Goal: Check status: Check status

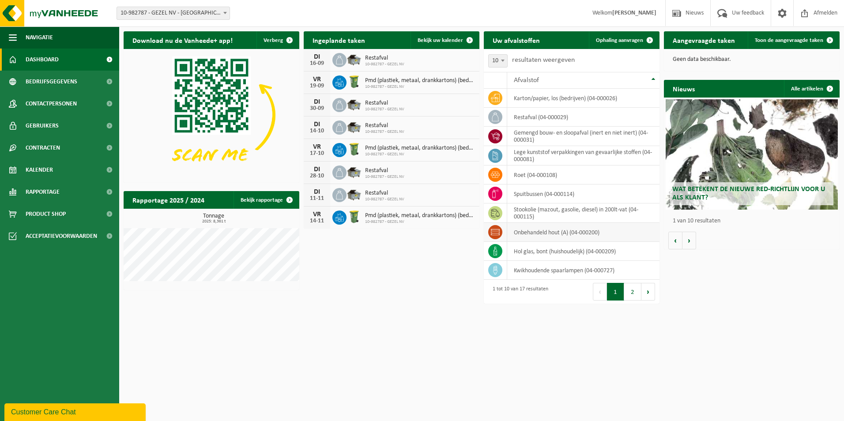
click at [538, 234] on td "onbehandeld hout (A) (04-000200)" at bounding box center [583, 232] width 152 height 19
click at [64, 170] on link "Kalender" at bounding box center [59, 170] width 119 height 22
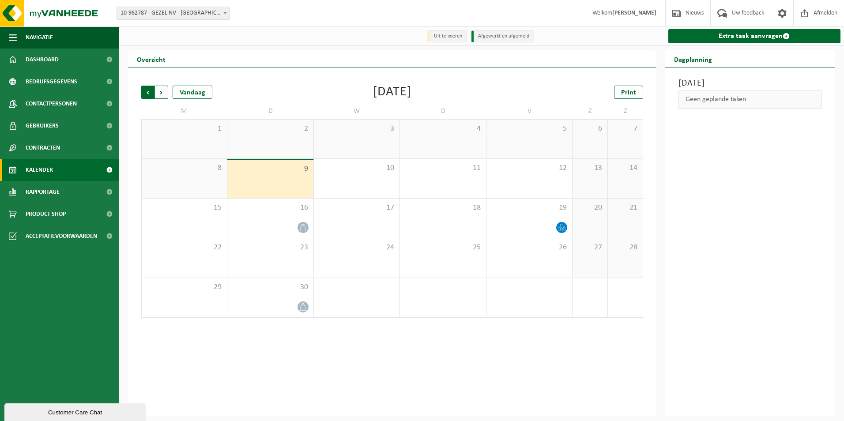
click at [158, 87] on span "Volgende" at bounding box center [161, 92] width 13 height 13
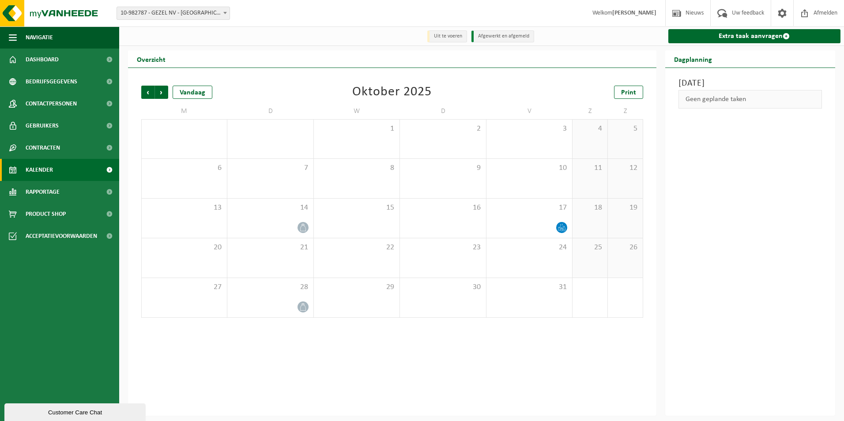
click at [158, 87] on span "Volgende" at bounding box center [161, 92] width 13 height 13
click at [147, 89] on span "Vorige" at bounding box center [147, 92] width 13 height 13
click at [147, 88] on span "Vorige" at bounding box center [147, 92] width 13 height 13
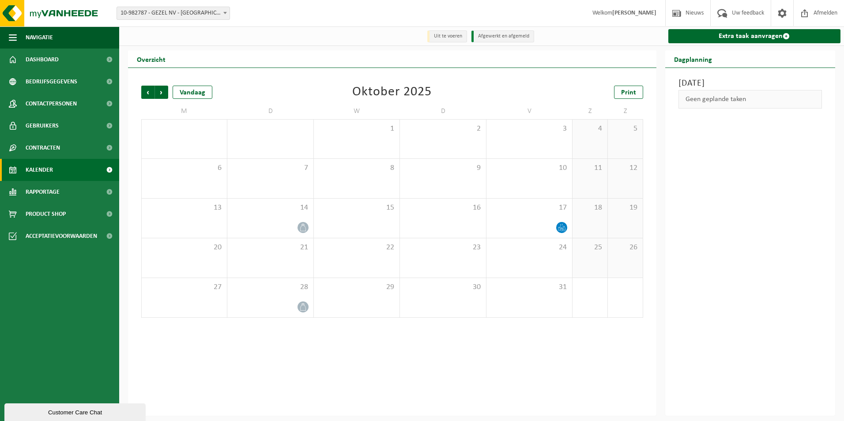
click at [147, 88] on span "Vorige" at bounding box center [147, 92] width 13 height 13
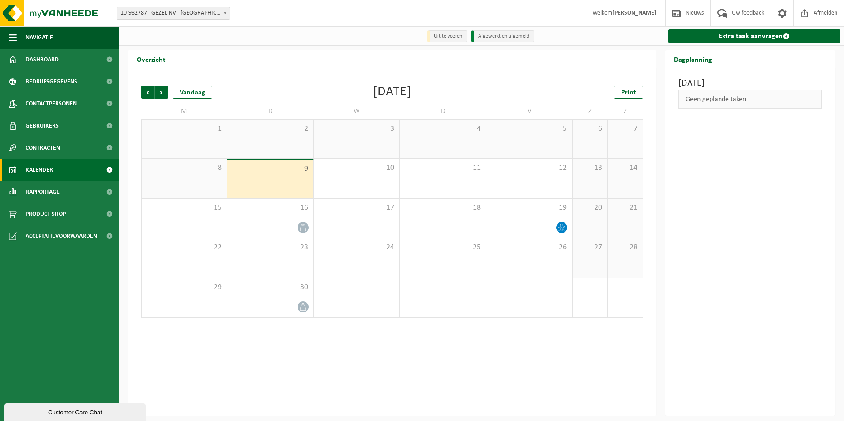
click at [147, 88] on span "Vorige" at bounding box center [147, 92] width 13 height 13
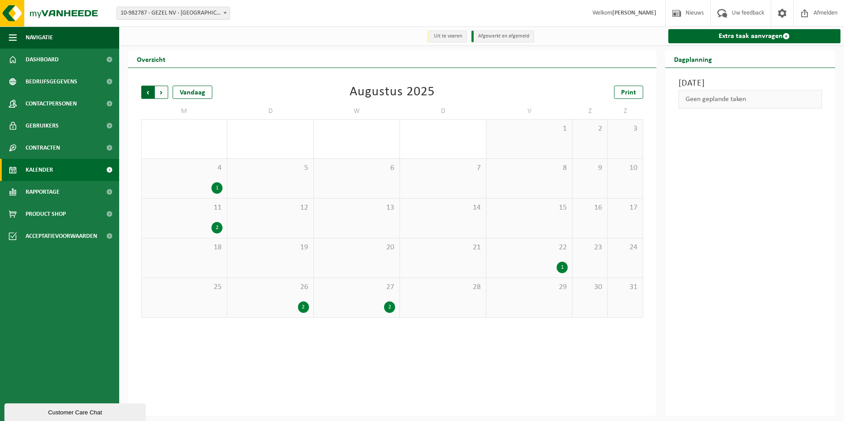
click at [162, 94] on span "Volgende" at bounding box center [161, 92] width 13 height 13
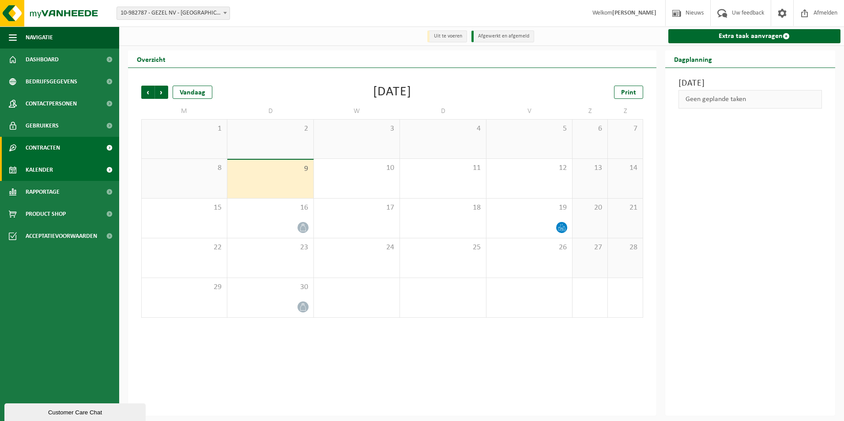
click at [49, 143] on span "Contracten" at bounding box center [43, 148] width 34 height 22
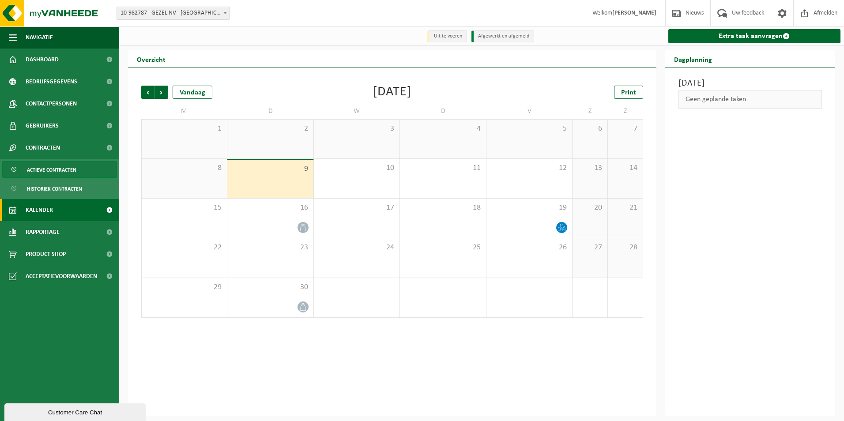
click at [51, 169] on span "Actieve contracten" at bounding box center [51, 170] width 49 height 17
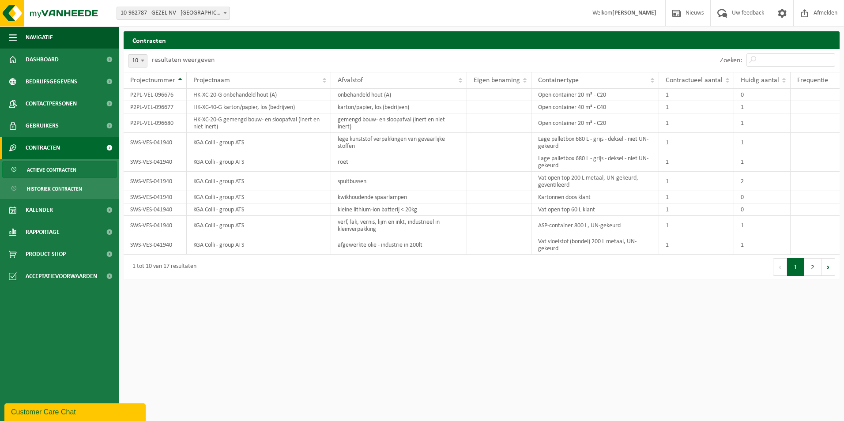
click at [812, 267] on button "2" at bounding box center [812, 267] width 17 height 18
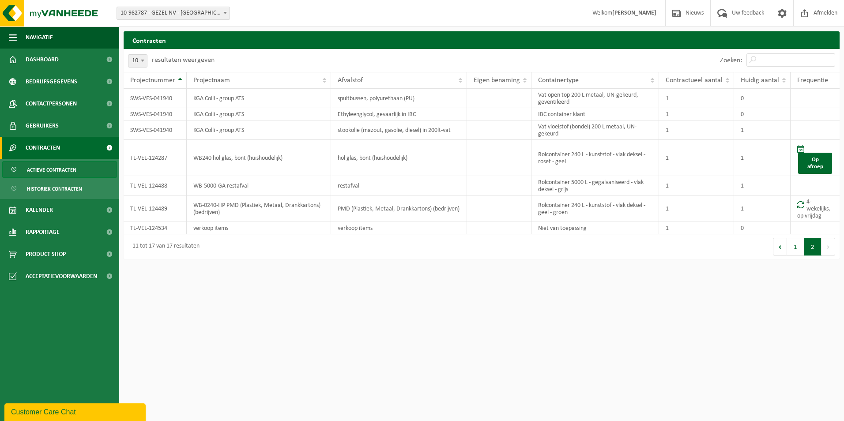
click at [799, 250] on button "1" at bounding box center [795, 247] width 17 height 18
